Goal: Task Accomplishment & Management: Use online tool/utility

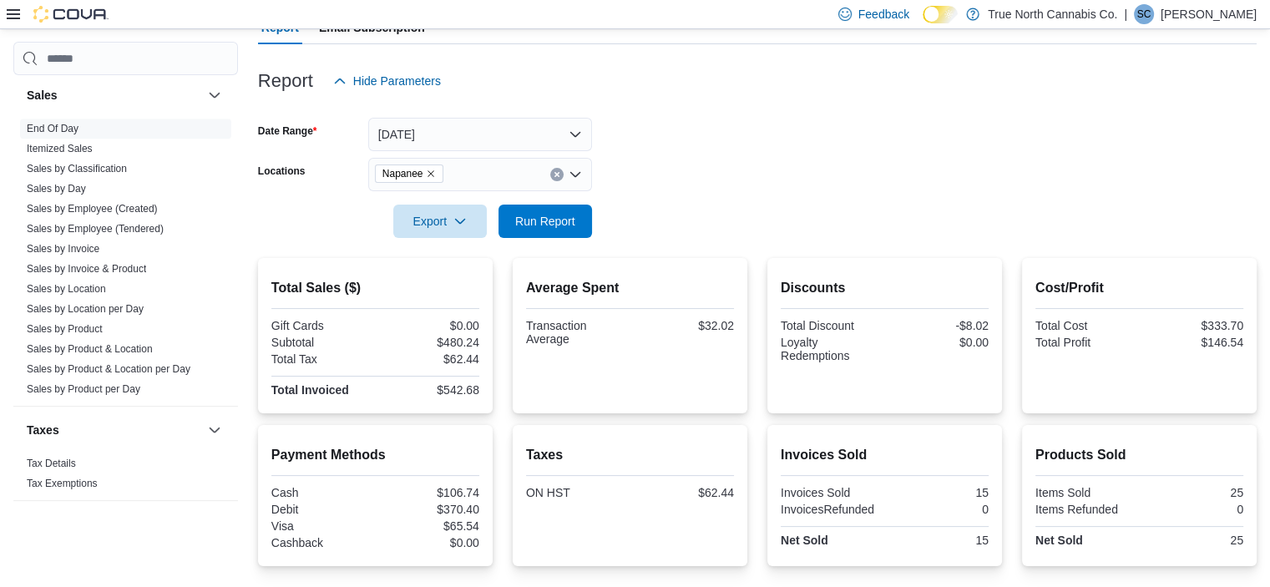
scroll to position [169, 0]
click at [428, 174] on icon "Remove Napanee from selection in this group" at bounding box center [431, 175] width 10 height 10
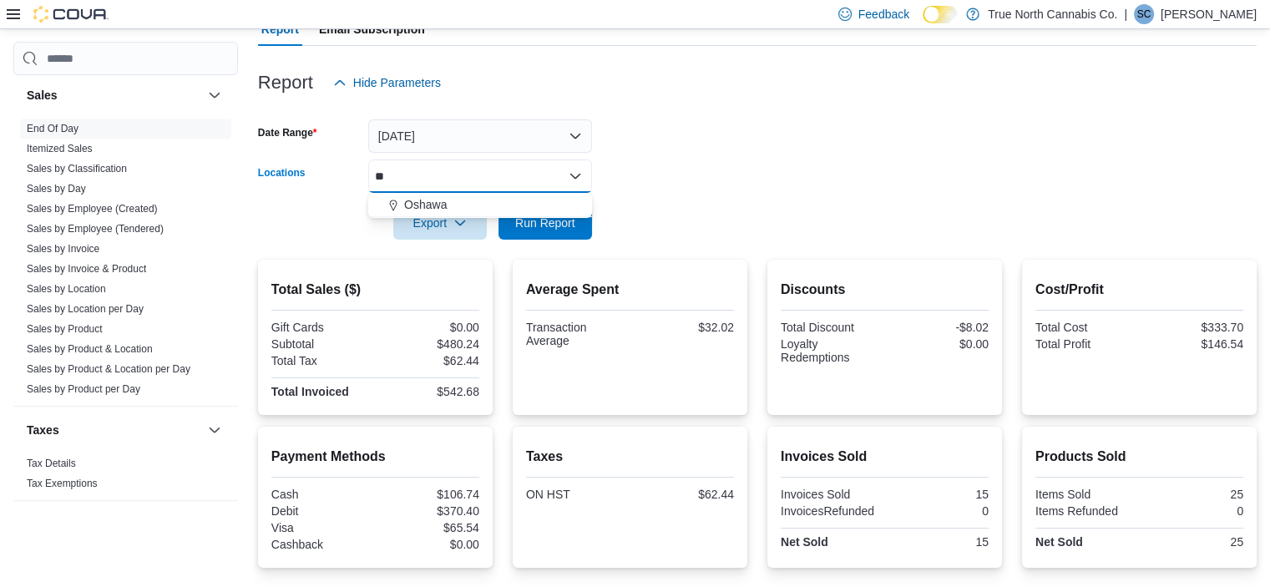
type input "***"
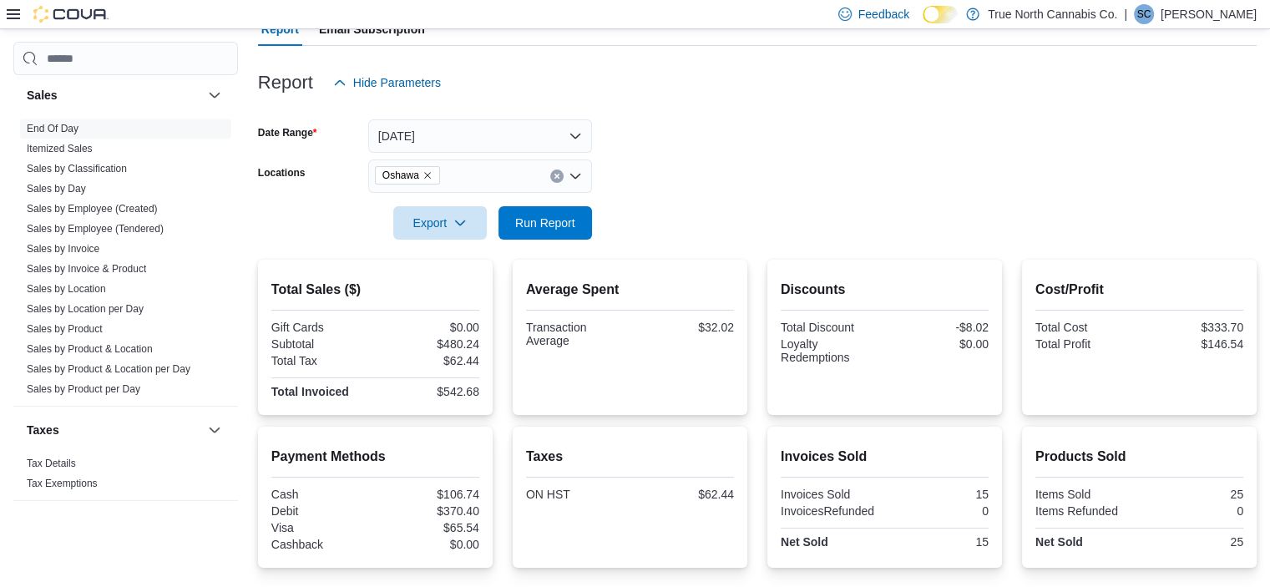
click at [595, 193] on div at bounding box center [757, 199] width 999 height 13
click at [564, 211] on span "Run Report" at bounding box center [545, 221] width 73 height 33
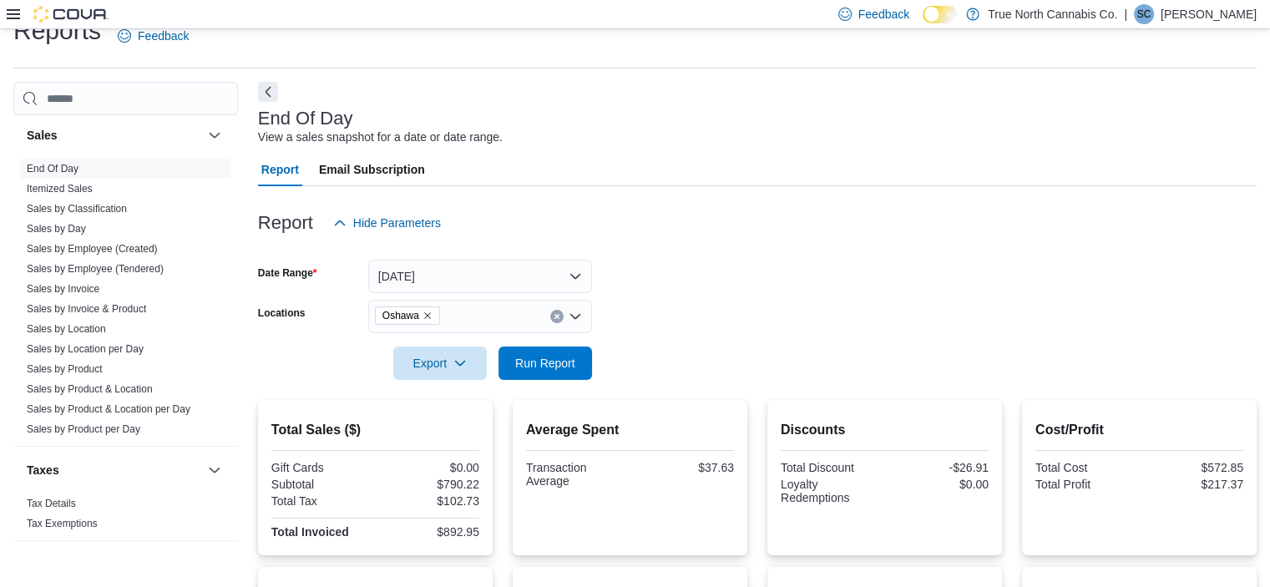
scroll to position [22, 0]
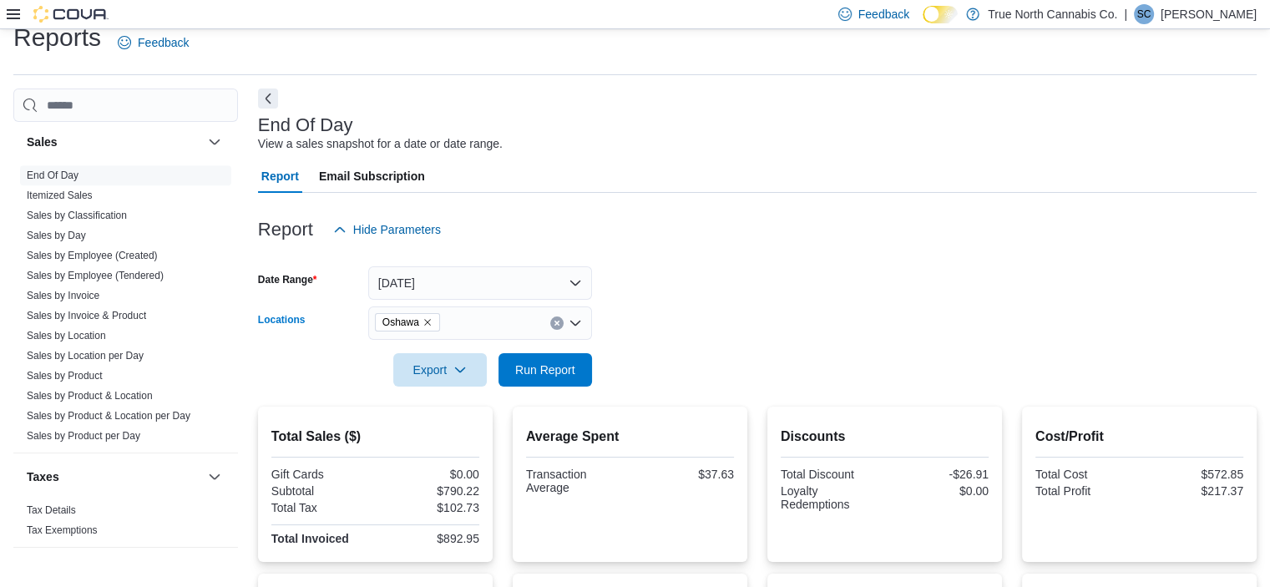
click at [433, 322] on span "Oshawa" at bounding box center [407, 322] width 65 height 18
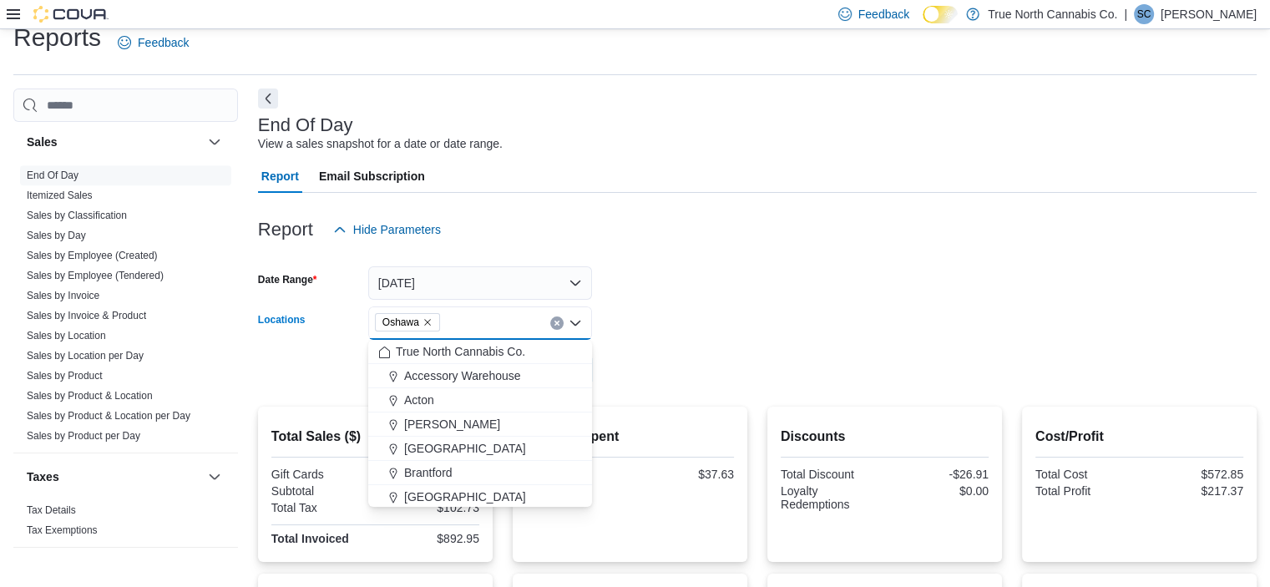
click at [424, 322] on icon "Remove Oshawa from selection in this group" at bounding box center [428, 322] width 10 height 10
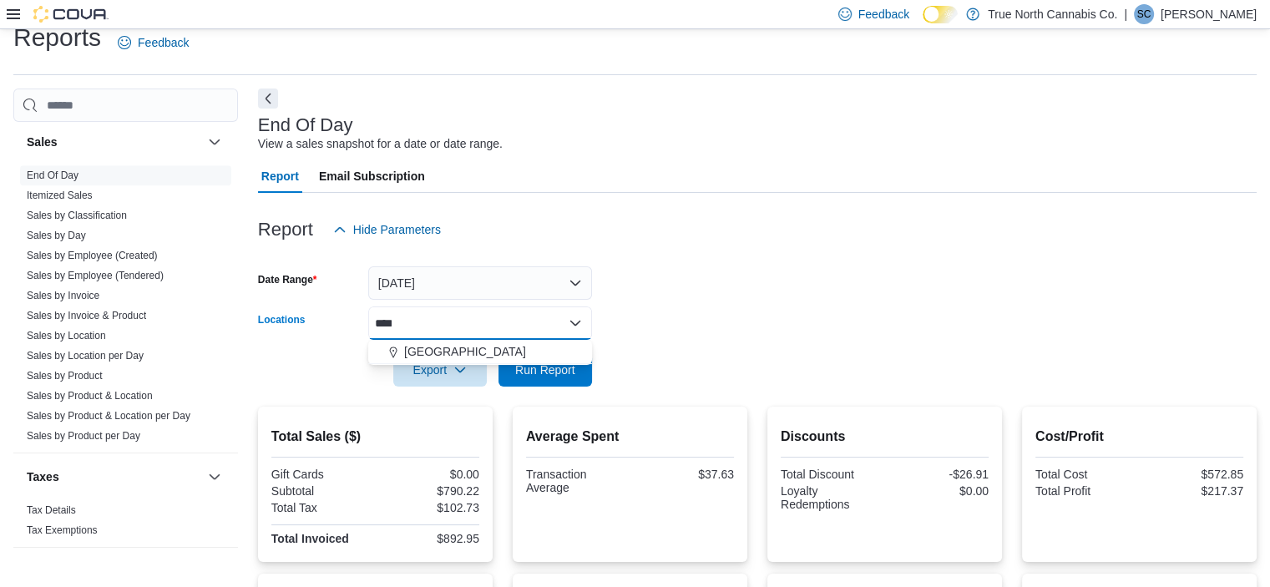
type input "*****"
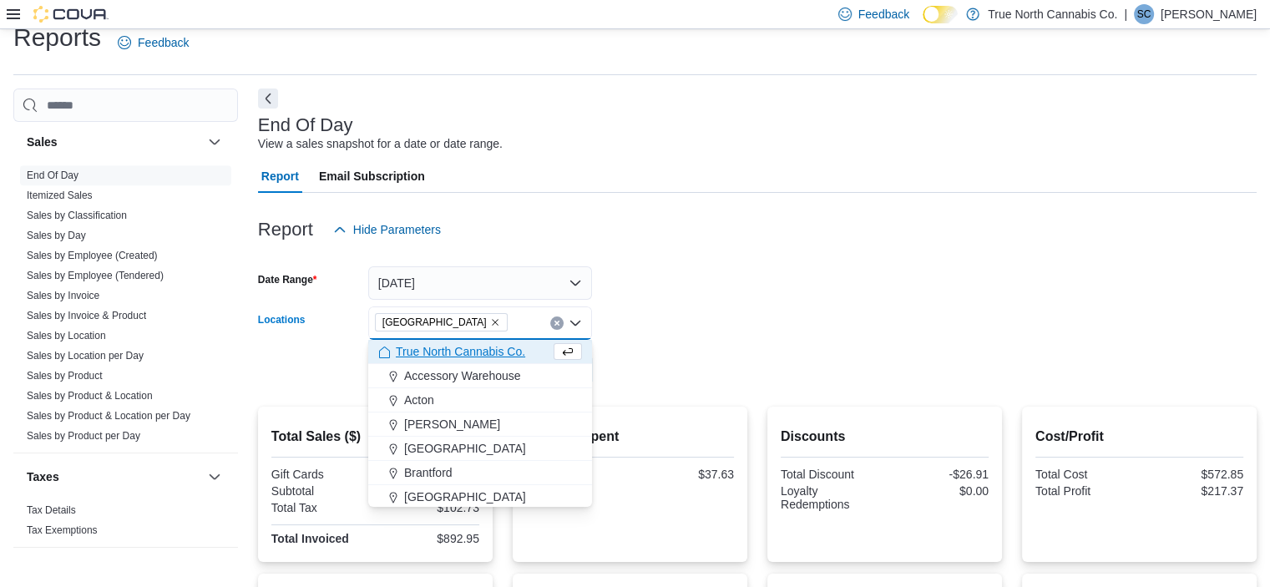
click at [741, 297] on form "Date Range [DATE] Locations [GEOGRAPHIC_DATA] Combo box. Selected. [GEOGRAPHIC_…" at bounding box center [757, 316] width 999 height 140
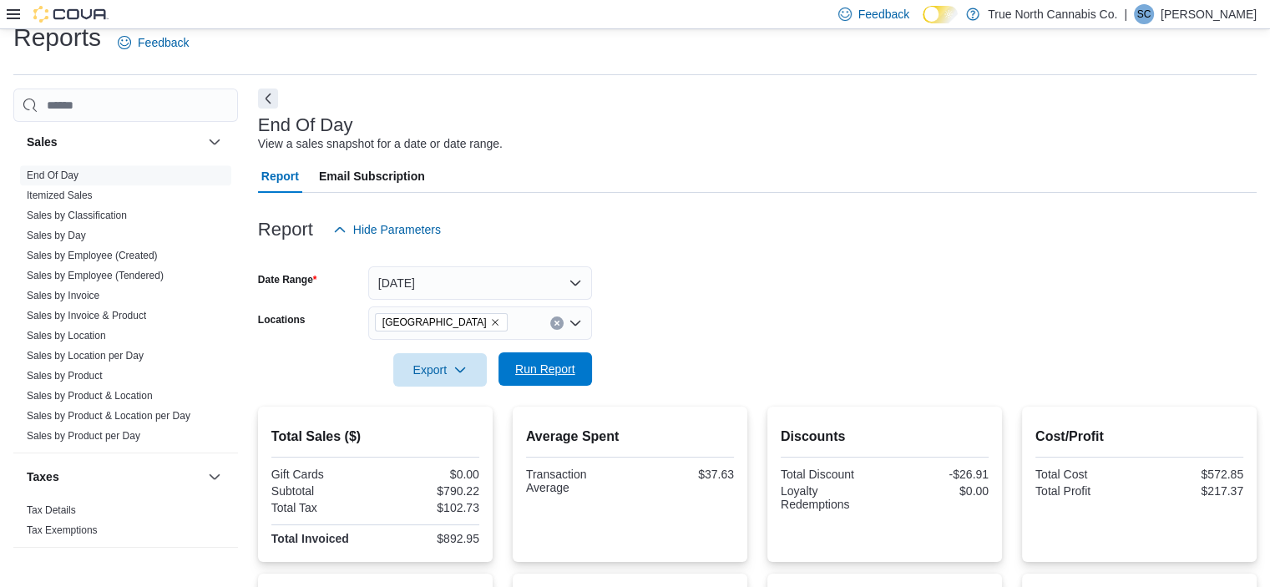
click at [523, 377] on span "Run Report" at bounding box center [545, 368] width 73 height 33
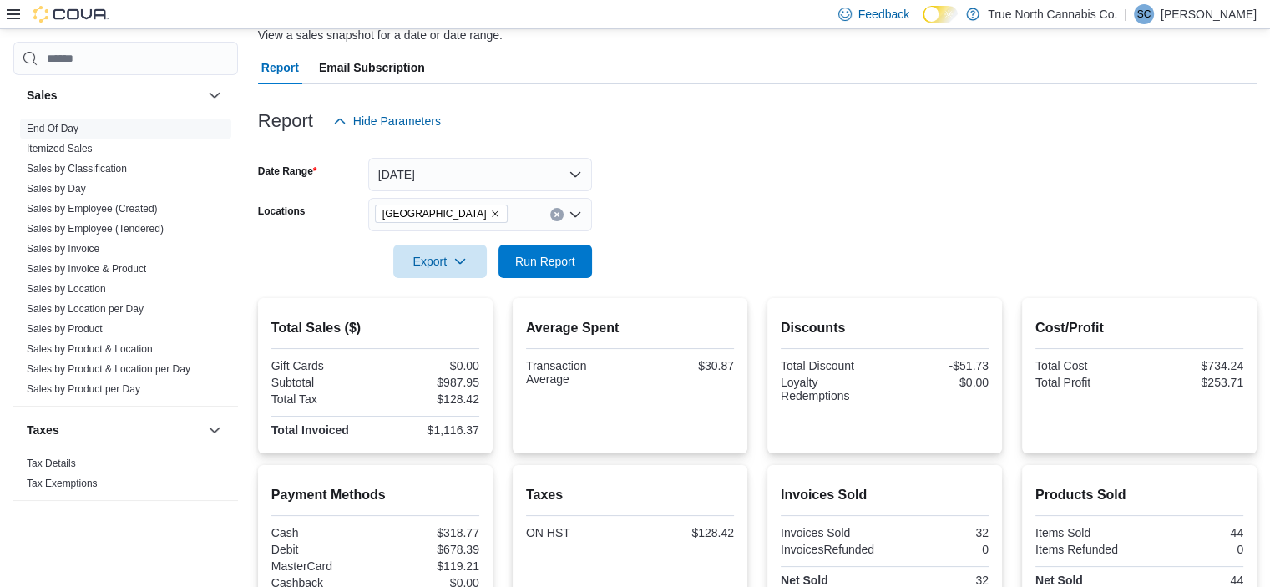
scroll to position [120, 0]
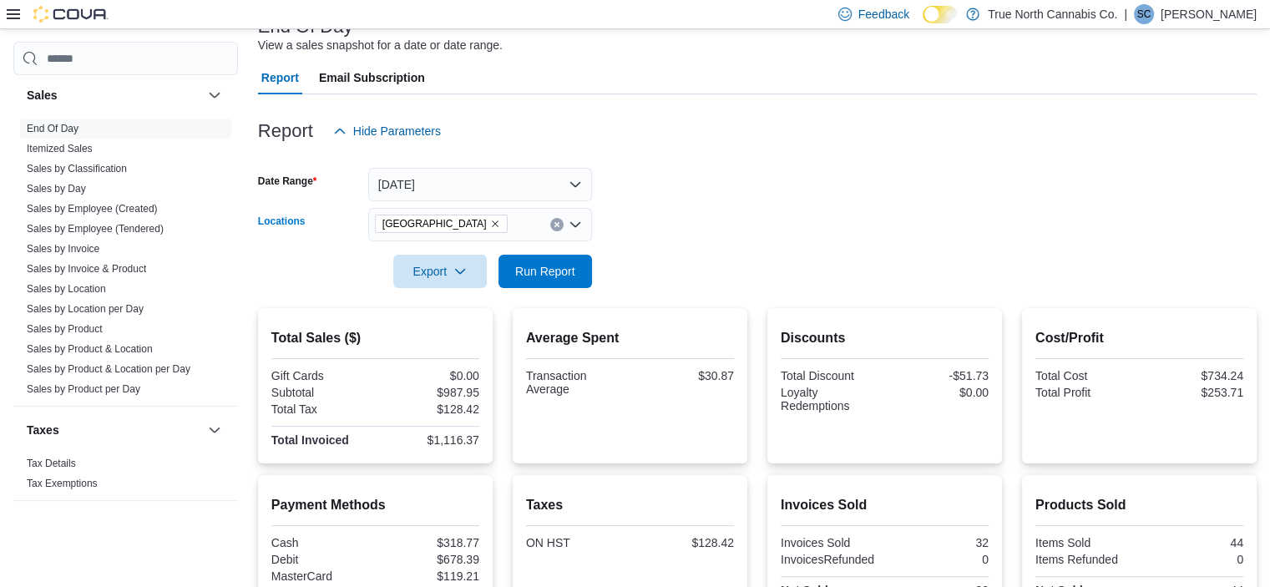
click at [490, 225] on icon "Remove Trenton from selection in this group" at bounding box center [495, 224] width 10 height 10
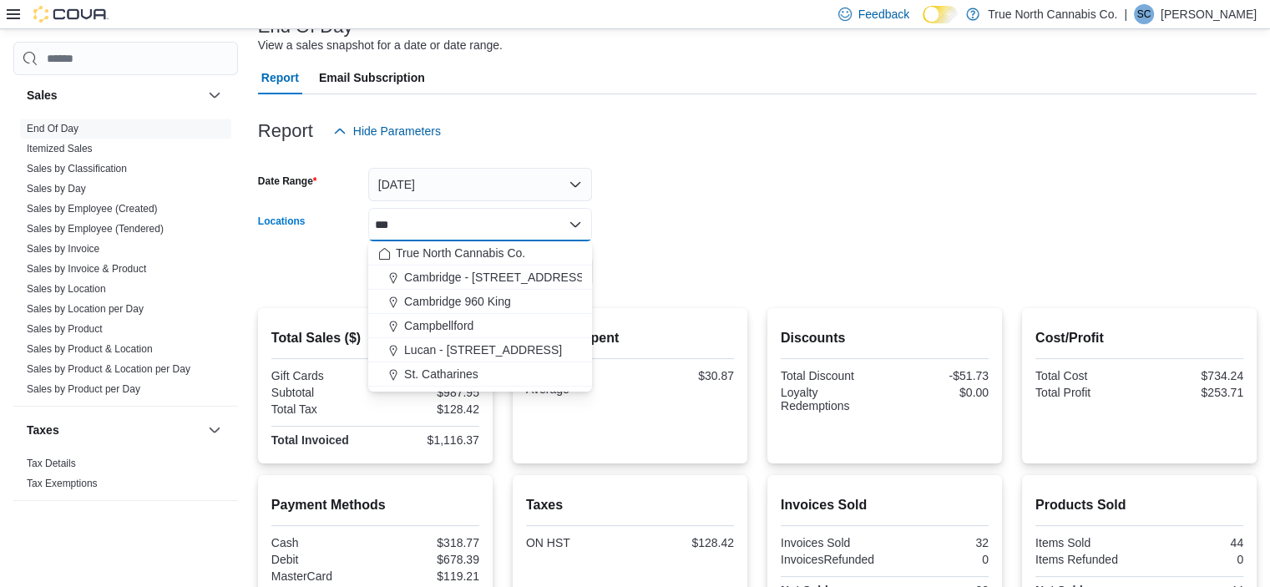
type input "****"
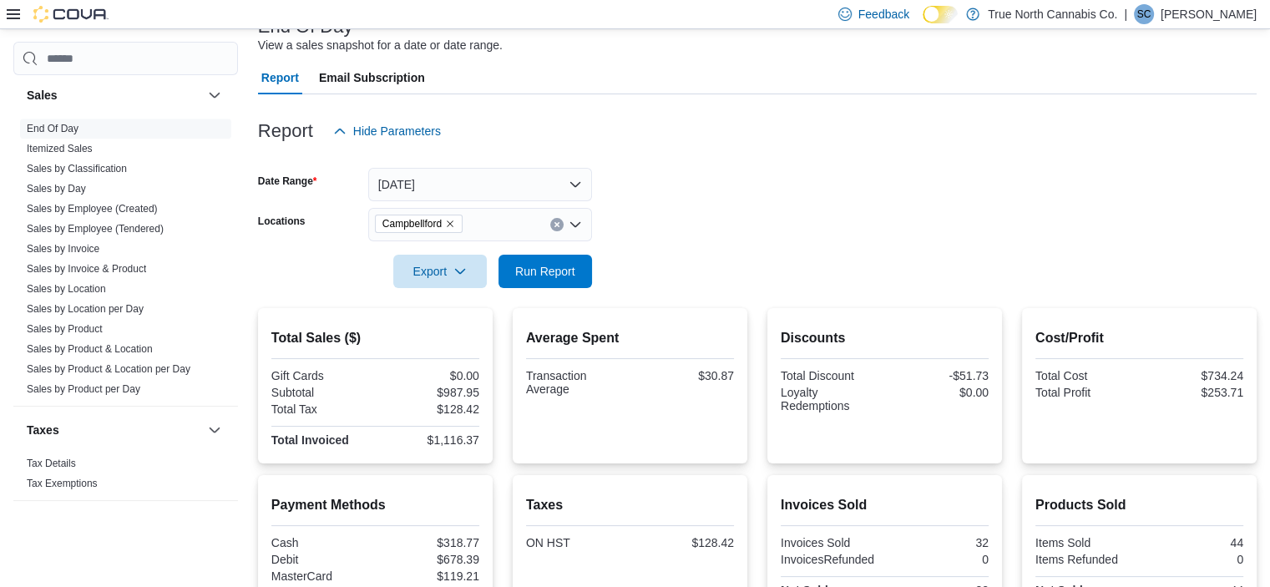
click at [767, 232] on form "Date Range [DATE] Locations [GEOGRAPHIC_DATA] Export Run Report" at bounding box center [757, 218] width 999 height 140
click at [531, 282] on span "Run Report" at bounding box center [545, 270] width 73 height 33
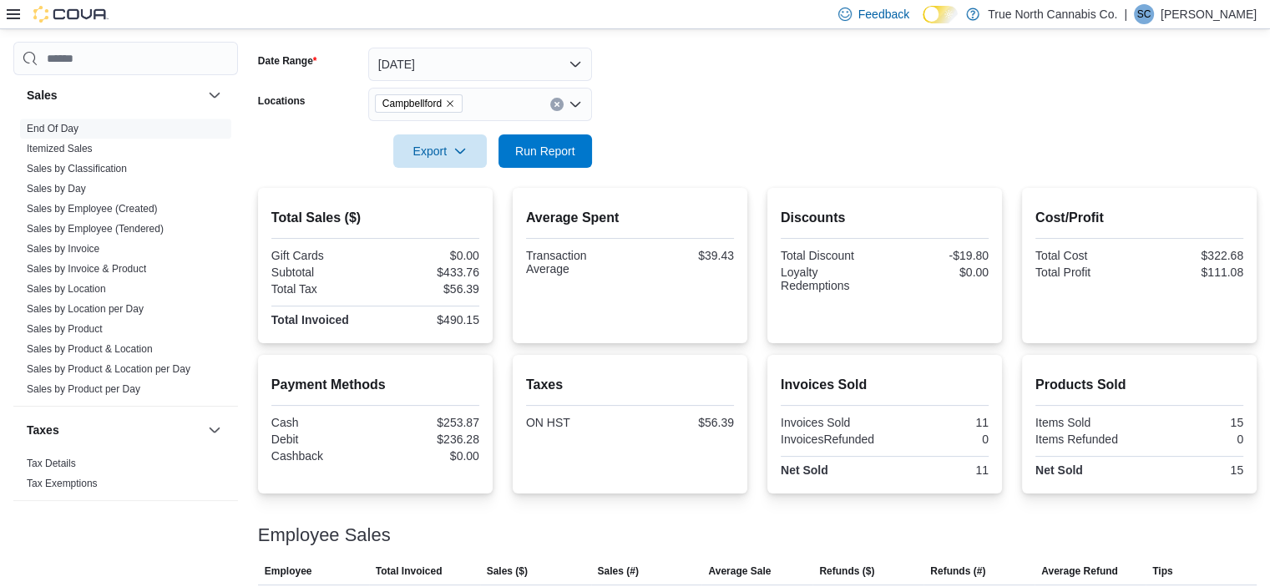
scroll to position [117, 0]
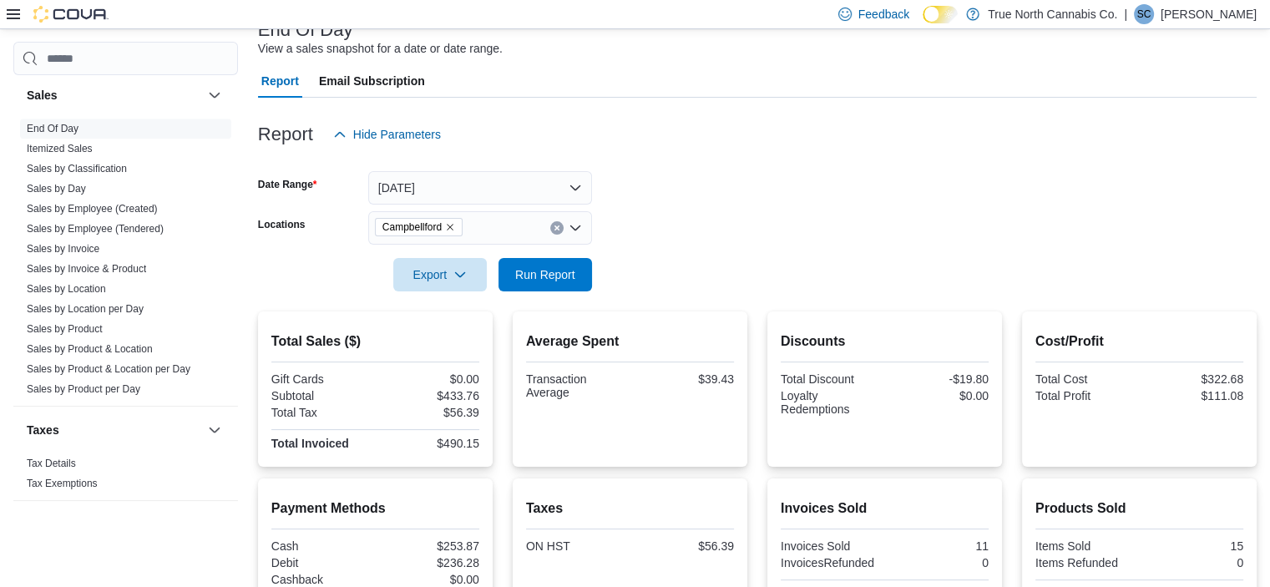
click at [453, 227] on icon "Remove Campbellford from selection in this group" at bounding box center [450, 227] width 10 height 10
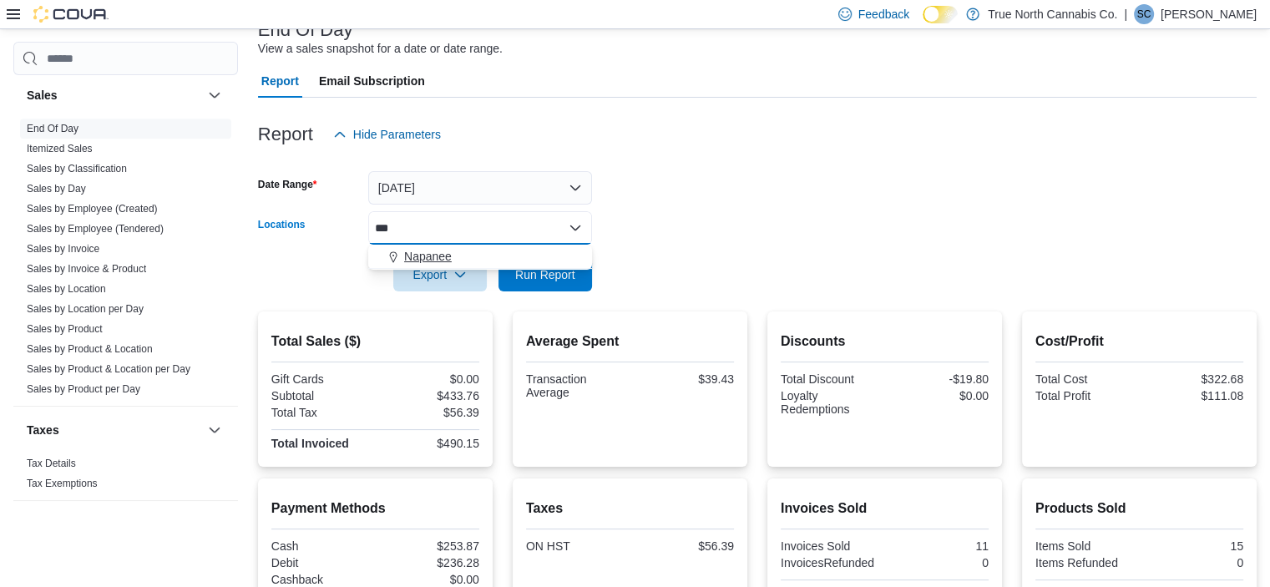
type input "***"
click at [466, 245] on button "Napanee" at bounding box center [480, 257] width 224 height 24
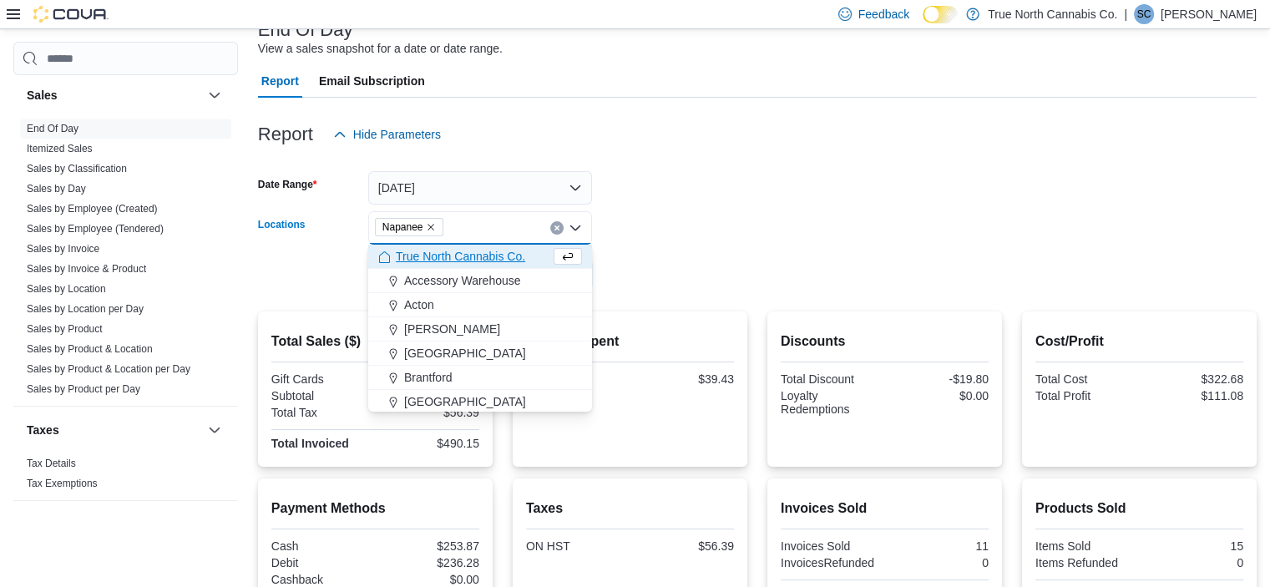
click at [681, 236] on form "Date Range [DATE] Locations [GEOGRAPHIC_DATA] Combo box. Selected. [GEOGRAPHIC_…" at bounding box center [757, 221] width 999 height 140
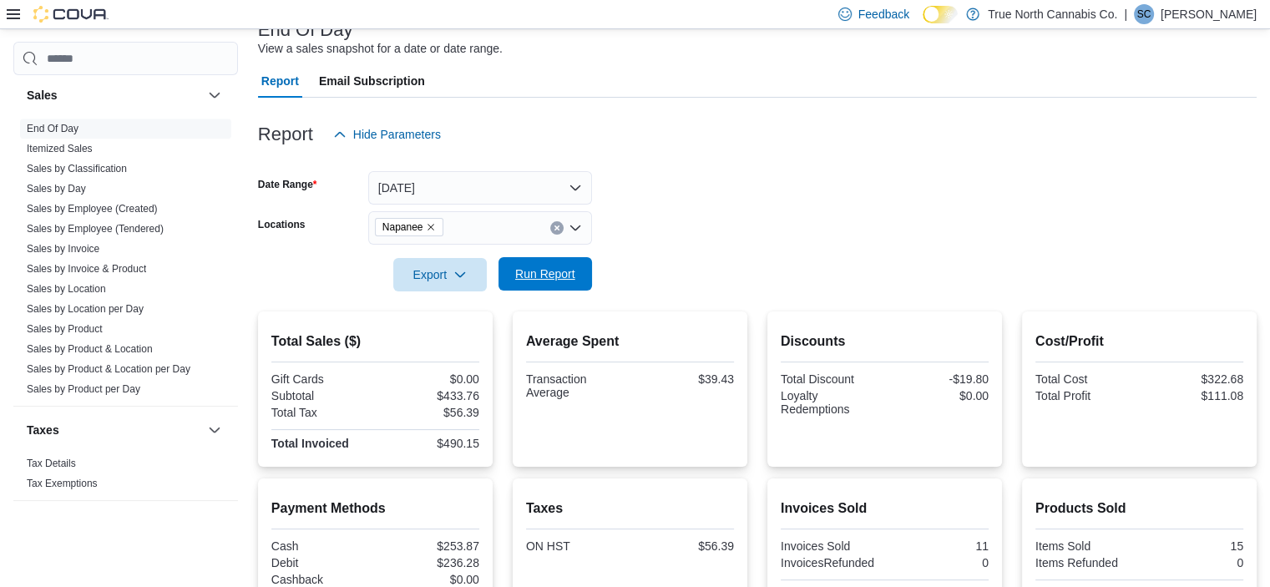
click at [550, 286] on span "Run Report" at bounding box center [545, 273] width 73 height 33
